Goal: Transaction & Acquisition: Purchase product/service

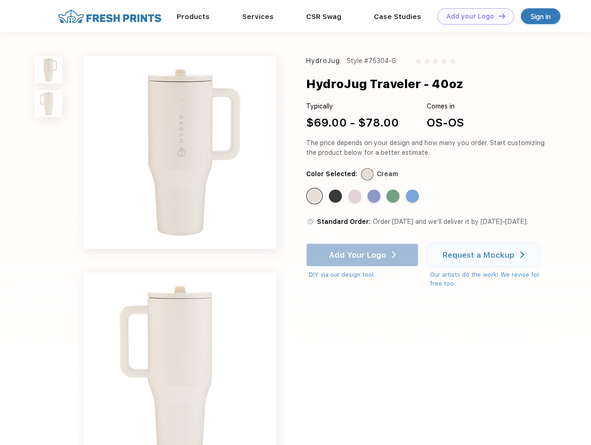
click at [472, 16] on link "Add your Logo Design Tool" at bounding box center [475, 16] width 77 height 16
click at [0, 0] on div "Design Tool" at bounding box center [0, 0] width 0 height 0
click at [498, 16] on link "Add your Logo Design Tool" at bounding box center [475, 16] width 77 height 16
click at [49, 70] on img at bounding box center [48, 69] width 27 height 27
click at [49, 104] on img at bounding box center [48, 103] width 27 height 27
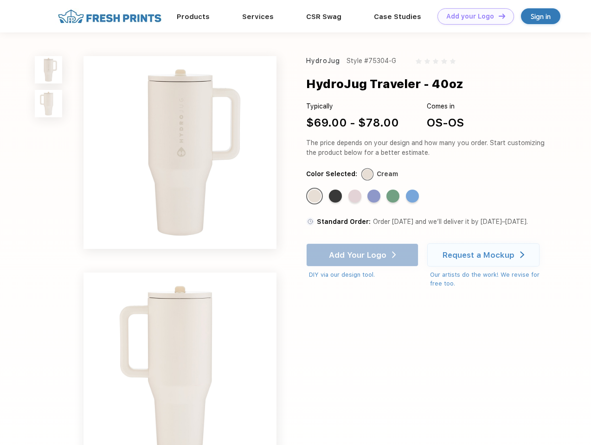
click at [315, 197] on div "Standard Color" at bounding box center [314, 196] width 13 height 13
click at [336, 197] on div "Standard Color" at bounding box center [335, 196] width 13 height 13
click at [356, 197] on div "Standard Color" at bounding box center [354, 196] width 13 height 13
click at [375, 197] on div "Standard Color" at bounding box center [373, 196] width 13 height 13
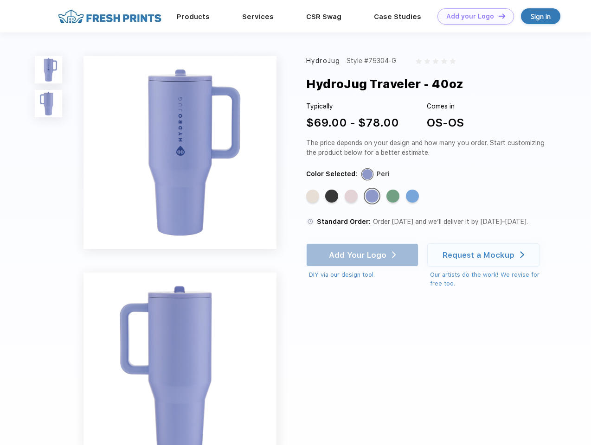
click at [394, 197] on div "Standard Color" at bounding box center [392, 196] width 13 height 13
